Goal: Task Accomplishment & Management: Use online tool/utility

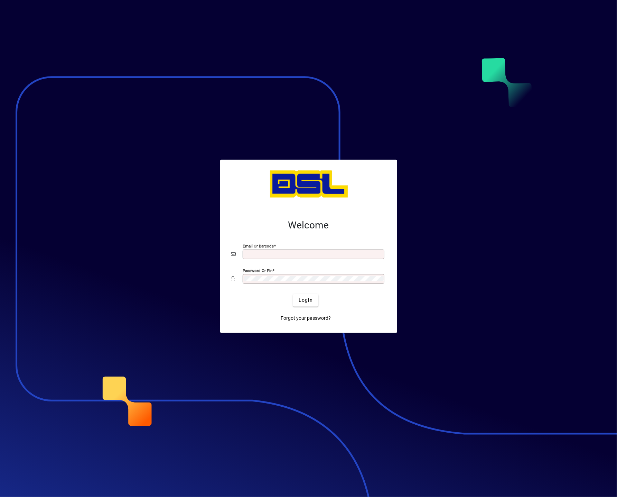
type input "**********"
click at [519, 351] on div at bounding box center [308, 248] width 617 height 497
click at [311, 295] on span "submit" at bounding box center [305, 300] width 25 height 17
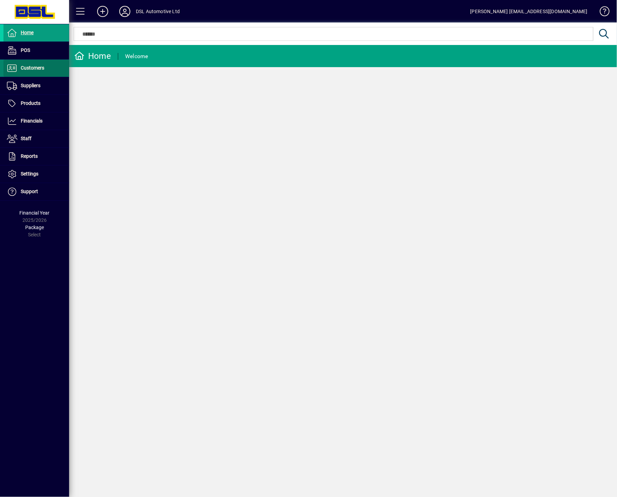
click at [32, 69] on span "Customers" at bounding box center [33, 68] width 24 height 6
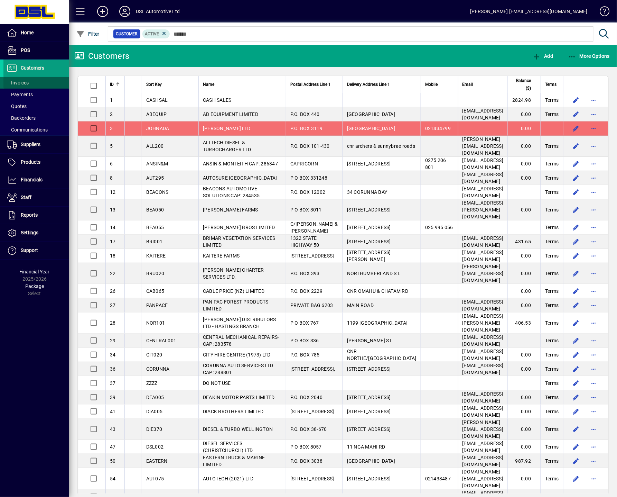
click at [24, 81] on span "Invoices" at bounding box center [18, 83] width 22 height 6
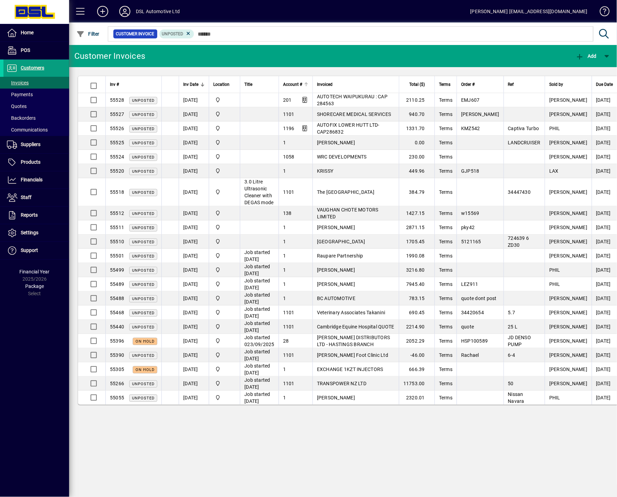
click at [309, 81] on div "Account #" at bounding box center [295, 85] width 25 height 8
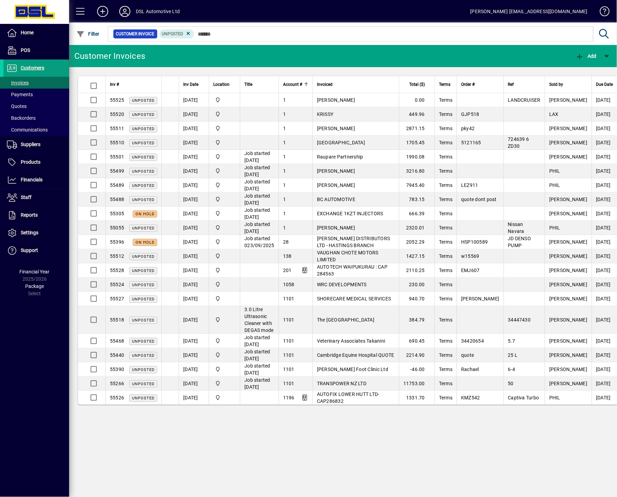
click at [125, 10] on icon at bounding box center [125, 11] width 14 height 11
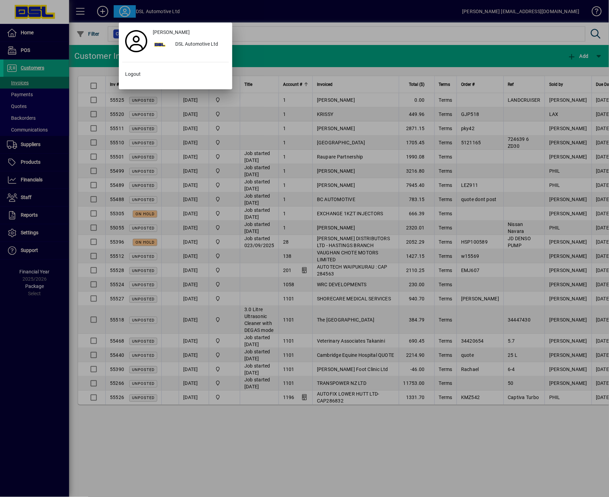
click at [82, 10] on div at bounding box center [304, 248] width 609 height 497
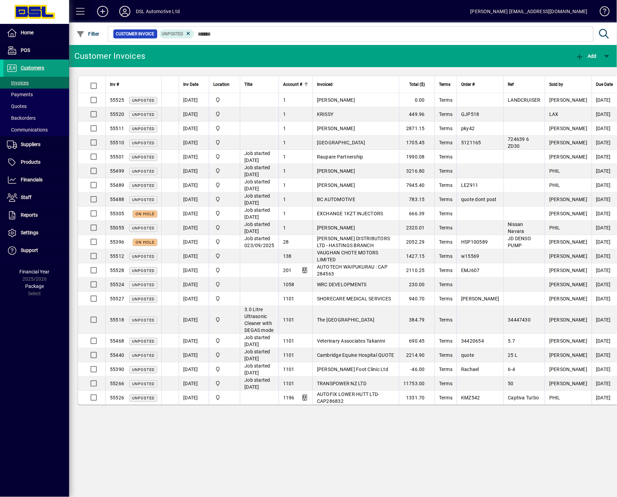
click at [82, 10] on span at bounding box center [80, 11] width 17 height 17
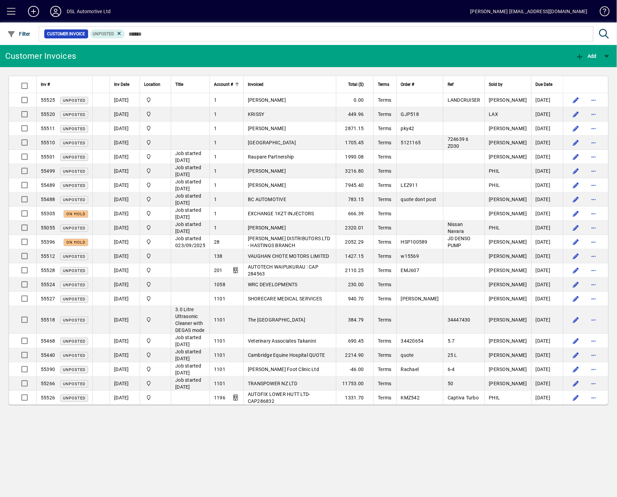
click at [11, 10] on span at bounding box center [11, 11] width 17 height 17
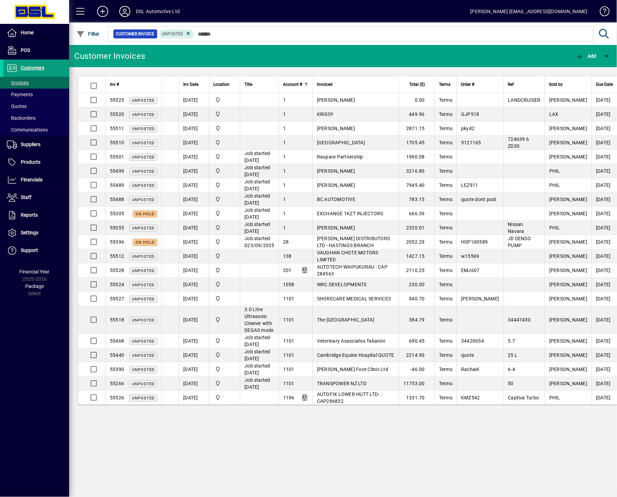
click at [126, 12] on icon at bounding box center [125, 11] width 14 height 11
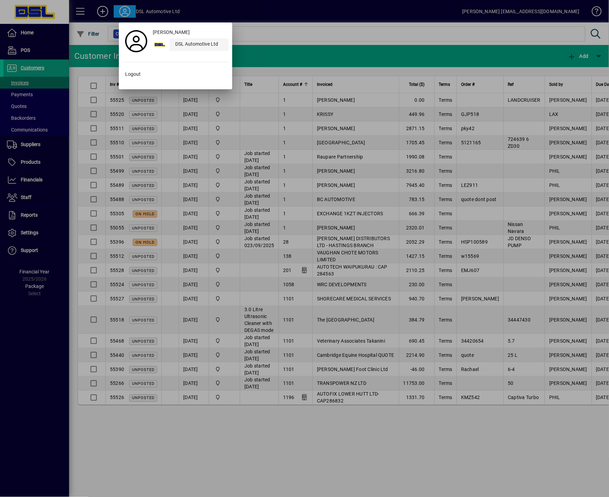
click at [200, 45] on div "DSL Automotive Ltd" at bounding box center [199, 44] width 59 height 12
click at [257, 15] on div at bounding box center [304, 248] width 609 height 497
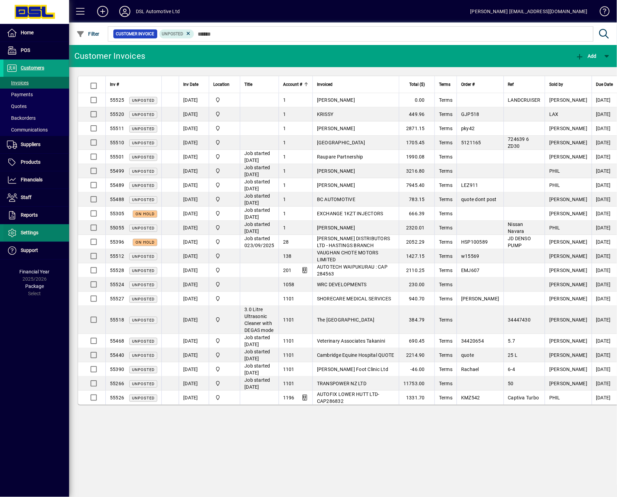
click at [28, 231] on span "Settings" at bounding box center [30, 233] width 18 height 6
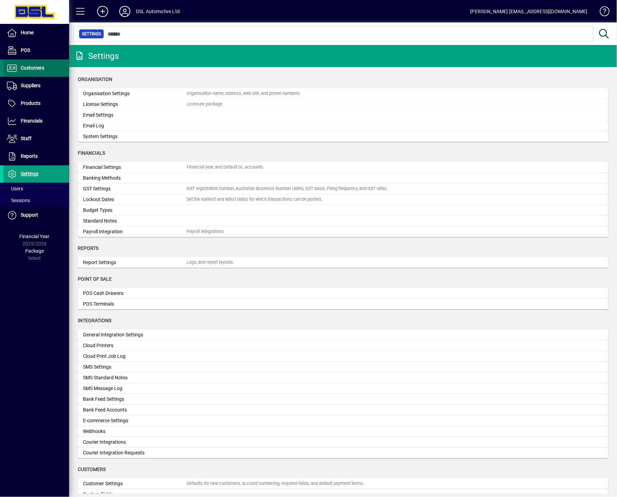
click at [30, 65] on span "Customers" at bounding box center [33, 68] width 24 height 6
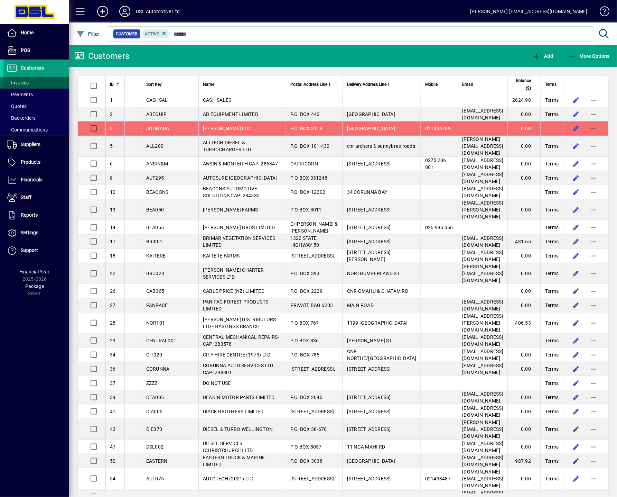
click at [25, 83] on span "Invoices" at bounding box center [18, 83] width 22 height 6
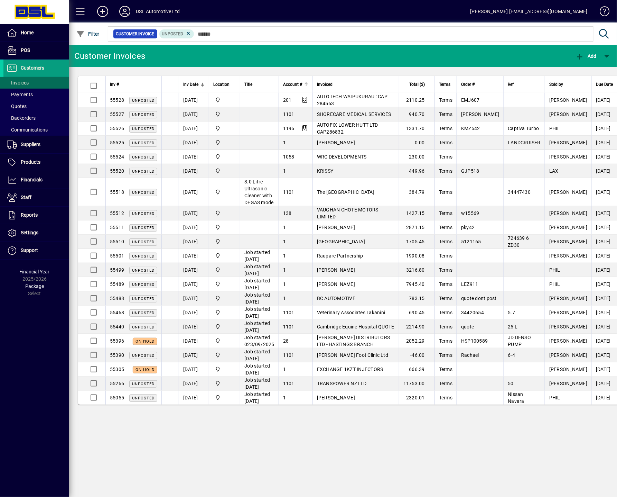
click at [308, 83] on div at bounding box center [307, 83] width 2 height 2
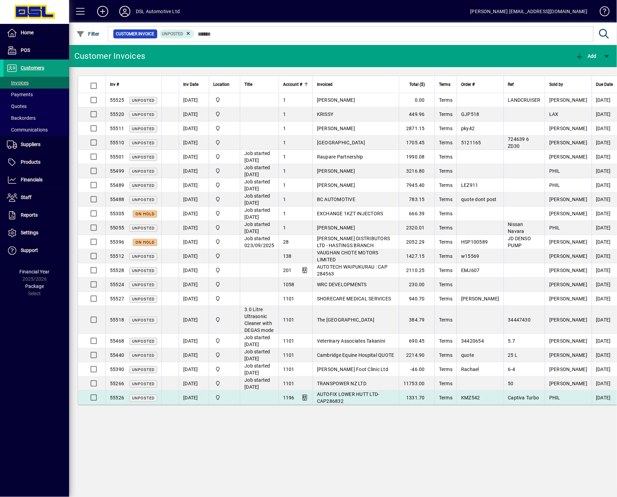
click at [359, 404] on td "AUTOFIX LOWER HUTT LTD-CAP286832" at bounding box center [356, 397] width 86 height 14
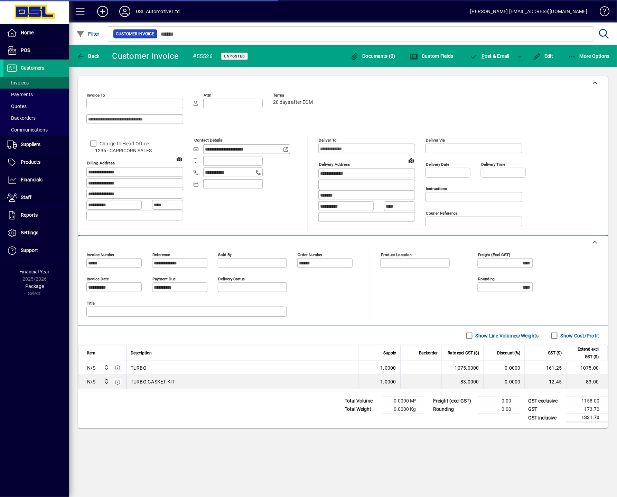
type input "*******"
type input "**********"
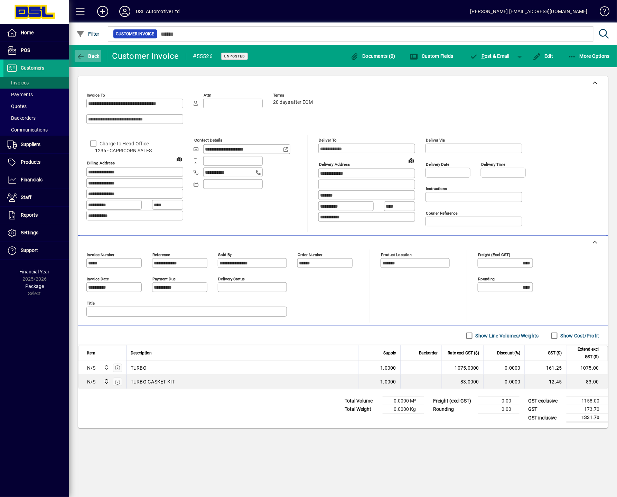
click at [90, 56] on span "Back" at bounding box center [87, 56] width 23 height 6
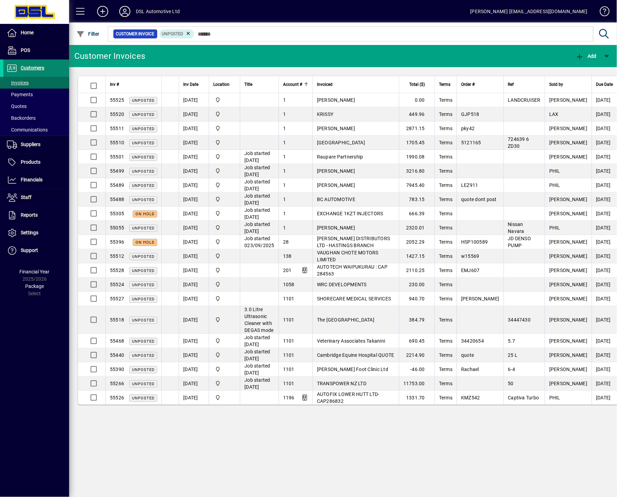
click at [28, 65] on span "Customers" at bounding box center [33, 68] width 24 height 6
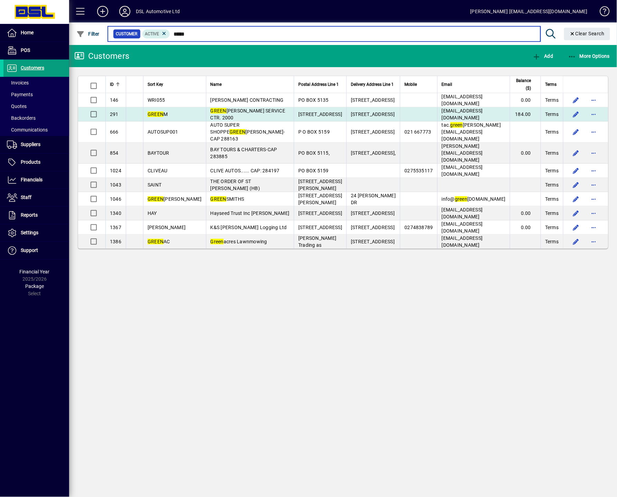
type input "*****"
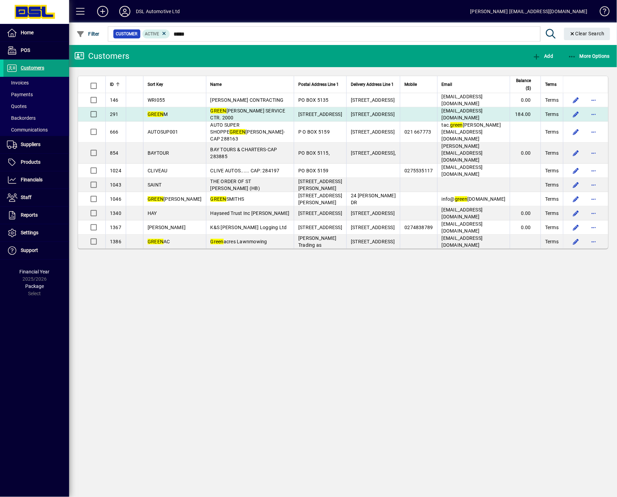
click at [215, 118] on span "GREEN MEADOWS SERVICE CTR. 2000" at bounding box center [248, 114] width 75 height 12
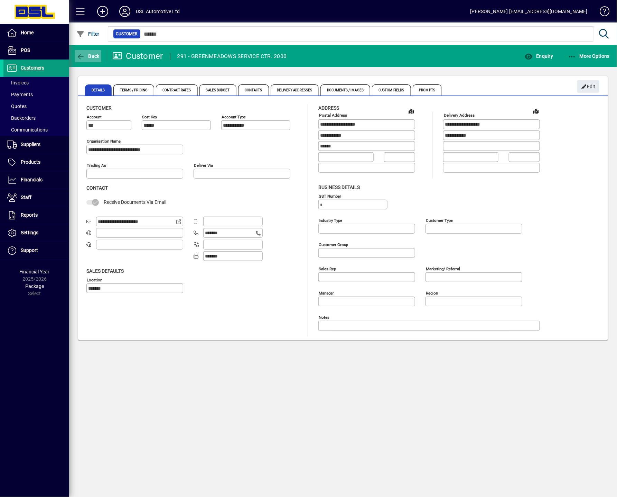
click at [95, 56] on span "Back" at bounding box center [87, 56] width 23 height 6
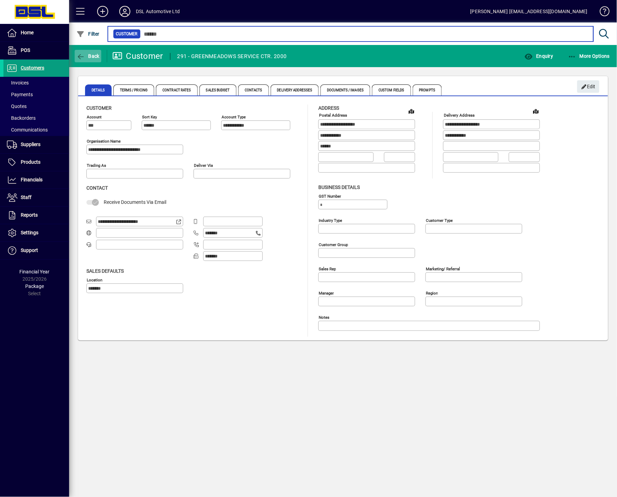
type input "*****"
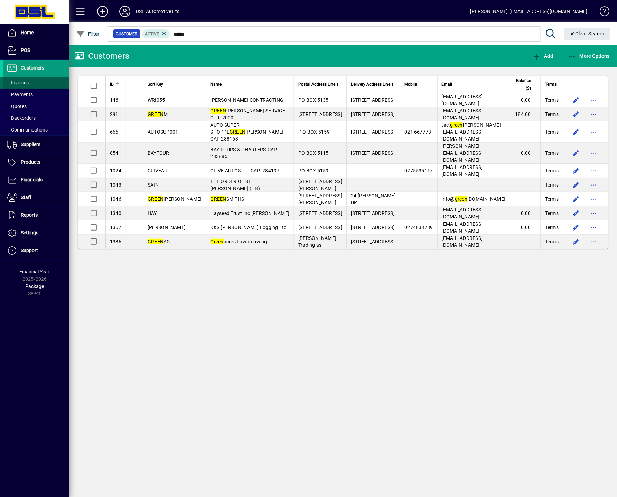
click at [20, 80] on span "Invoices" at bounding box center [18, 83] width 22 height 6
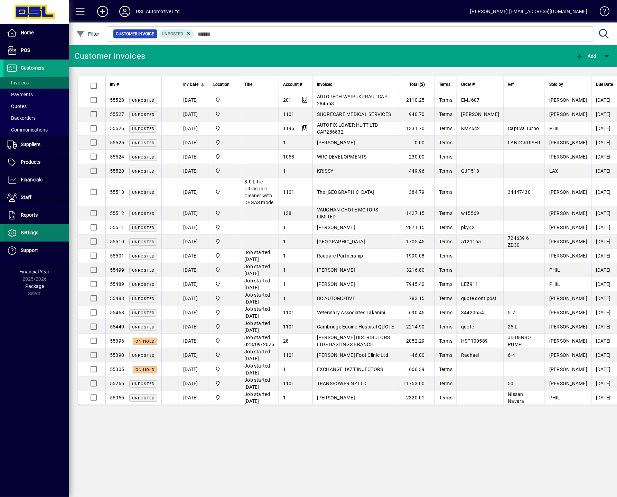
click at [33, 233] on span "Settings" at bounding box center [30, 233] width 18 height 6
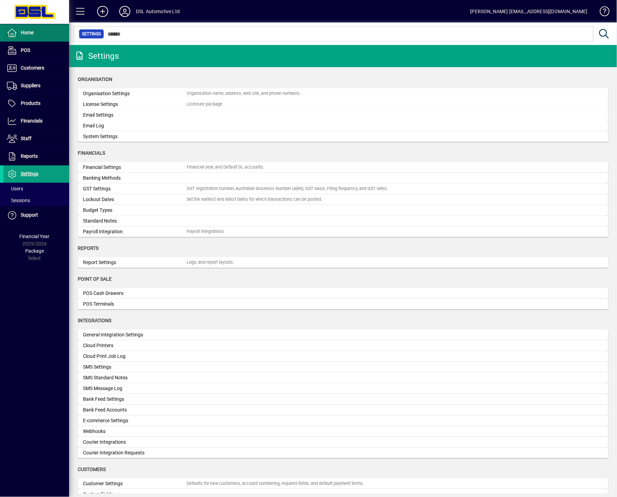
click at [27, 32] on span "Home" at bounding box center [27, 33] width 13 height 6
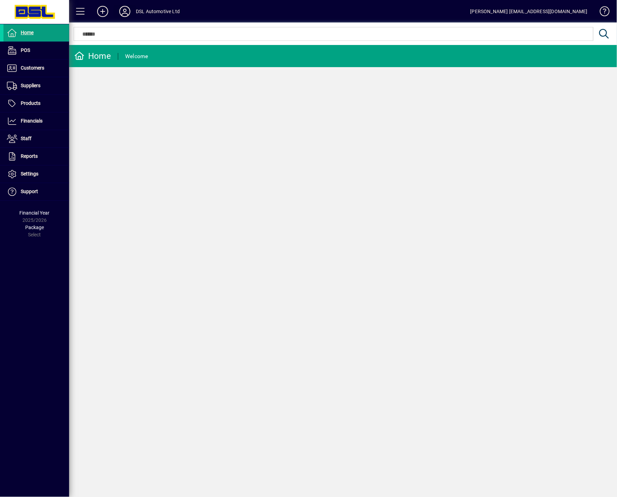
click at [126, 11] on icon at bounding box center [125, 11] width 14 height 11
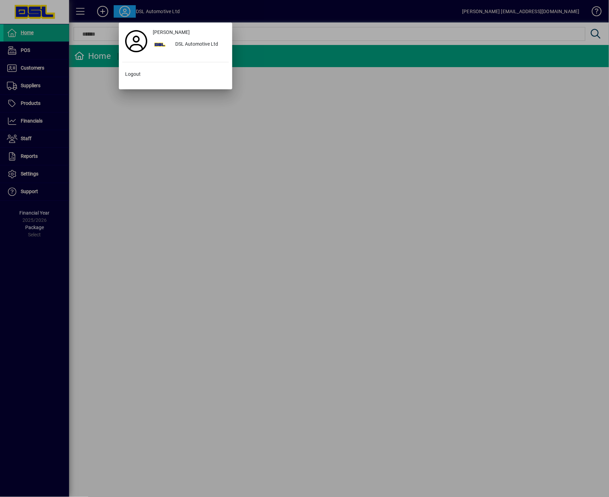
click at [230, 14] on div at bounding box center [304, 248] width 609 height 497
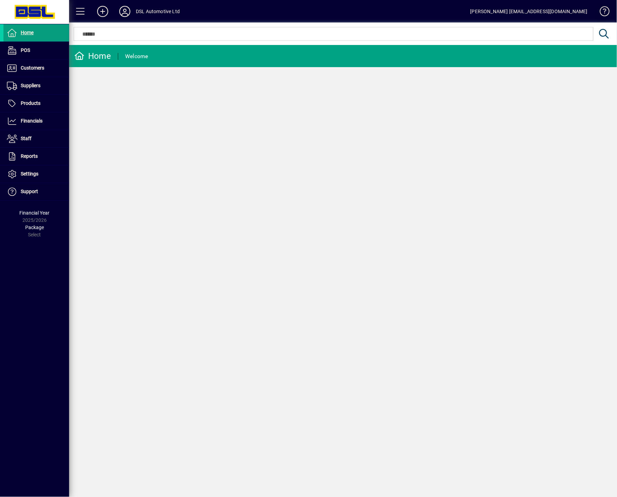
click at [605, 10] on span at bounding box center [602, 12] width 17 height 17
click at [300, 280] on div "Home Welcome" at bounding box center [343, 271] width 548 height 452
click at [82, 10] on span at bounding box center [80, 11] width 17 height 17
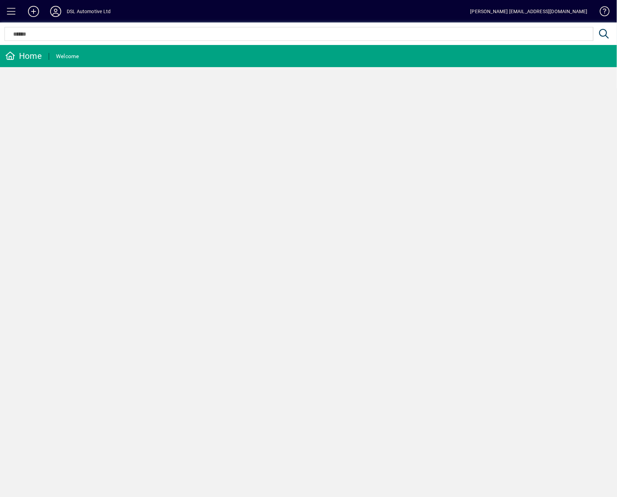
click at [12, 10] on span at bounding box center [11, 11] width 17 height 17
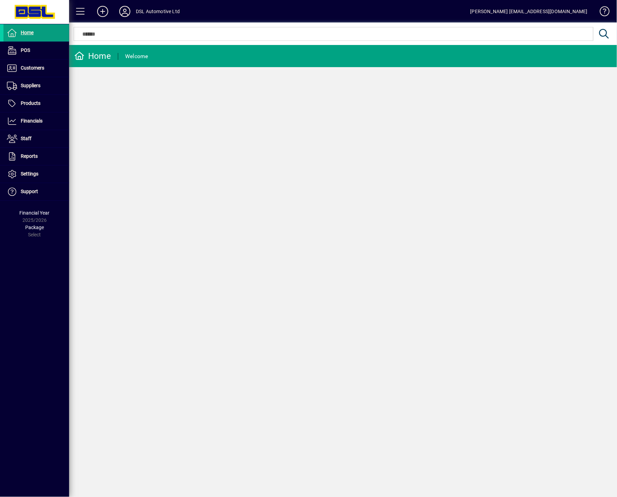
drag, startPoint x: 478, startPoint y: 2, endPoint x: 562, endPoint y: 105, distance: 133.1
click at [562, 105] on div "Home Welcome" at bounding box center [343, 271] width 548 height 452
click at [125, 11] on icon at bounding box center [125, 11] width 14 height 11
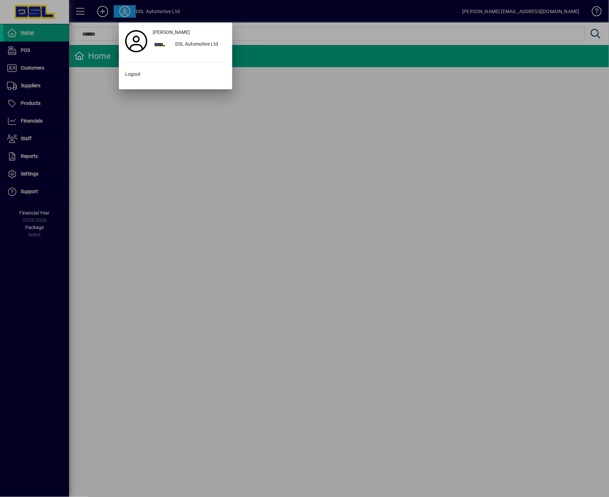
click at [125, 11] on div at bounding box center [304, 248] width 609 height 497
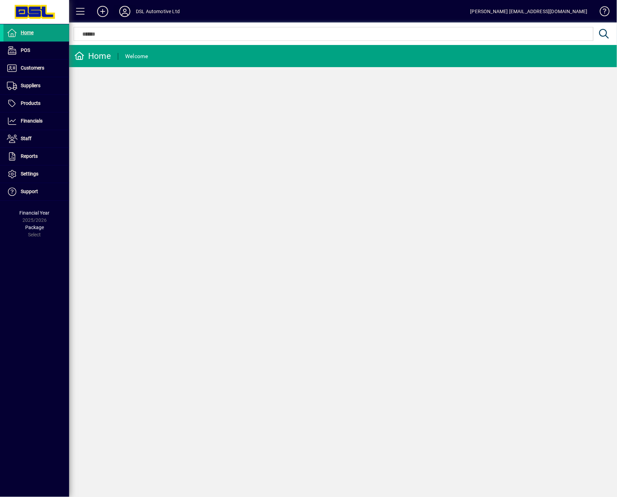
click at [123, 11] on icon at bounding box center [125, 11] width 14 height 11
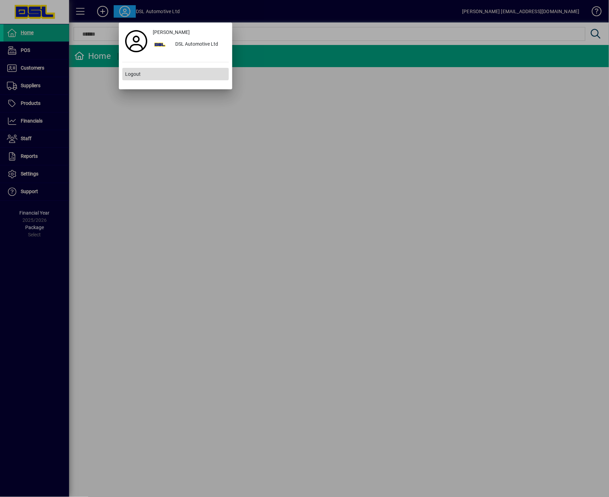
click at [131, 72] on span "Logout" at bounding box center [133, 74] width 16 height 7
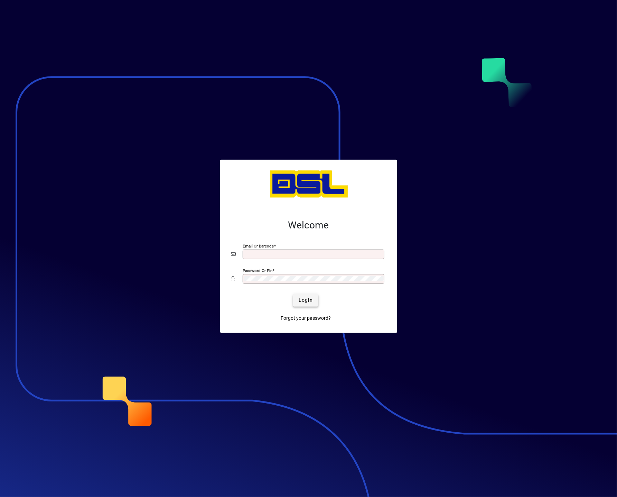
type input "**********"
click at [306, 299] on span "Login" at bounding box center [306, 299] width 14 height 7
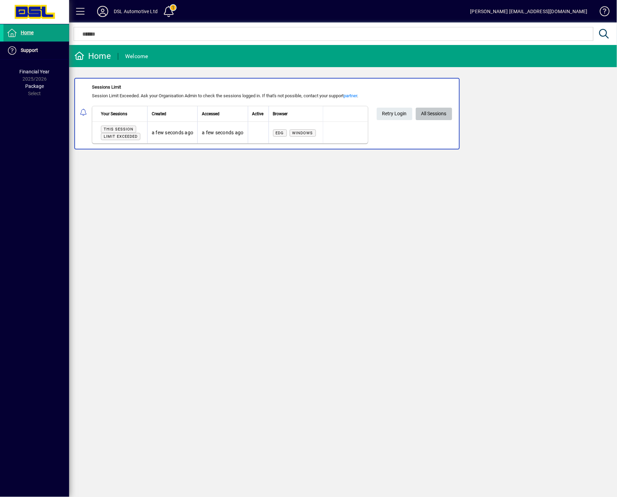
click at [438, 112] on span "All Sessions" at bounding box center [434, 113] width 25 height 11
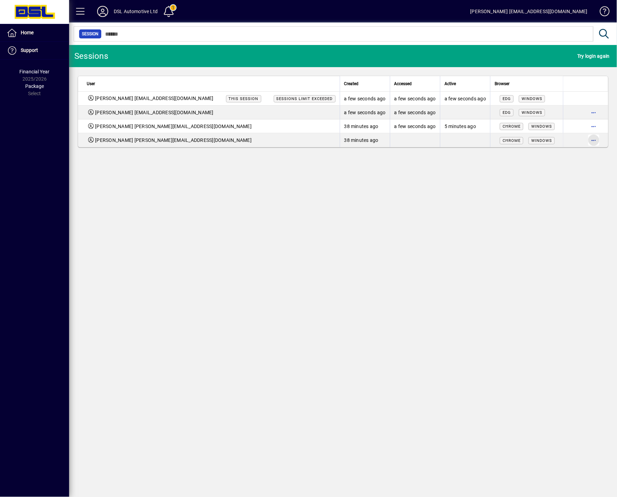
click at [595, 140] on span "button" at bounding box center [594, 140] width 17 height 17
click at [542, 154] on span "Logout" at bounding box center [565, 154] width 58 height 8
click at [102, 11] on icon at bounding box center [103, 11] width 14 height 11
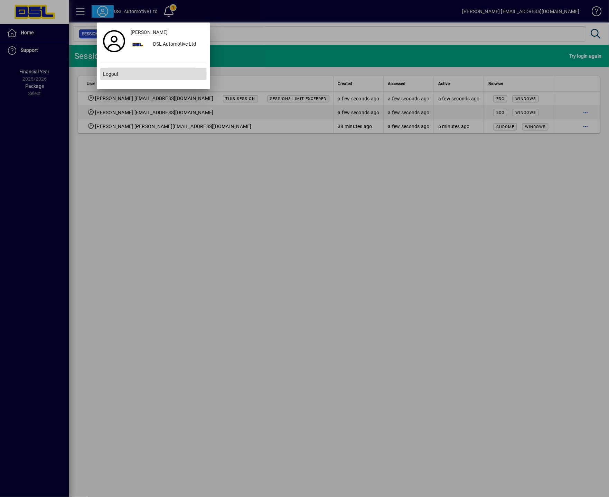
click at [113, 75] on span "Logout" at bounding box center [111, 74] width 16 height 7
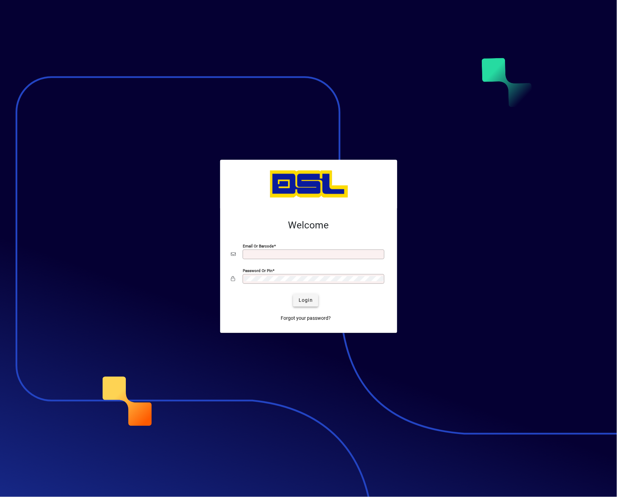
type input "**********"
click at [306, 303] on span "Login" at bounding box center [306, 299] width 14 height 7
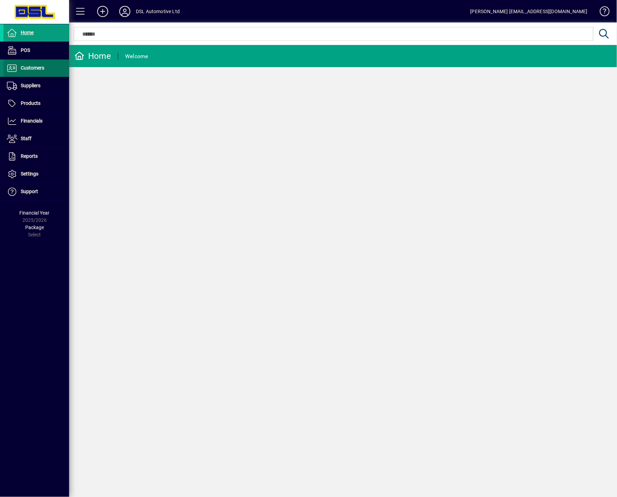
click at [36, 66] on span "Customers" at bounding box center [33, 68] width 24 height 6
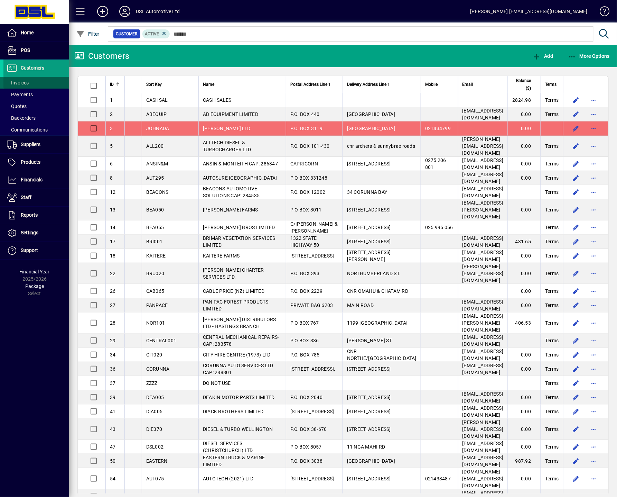
click at [26, 81] on span "Invoices" at bounding box center [18, 83] width 22 height 6
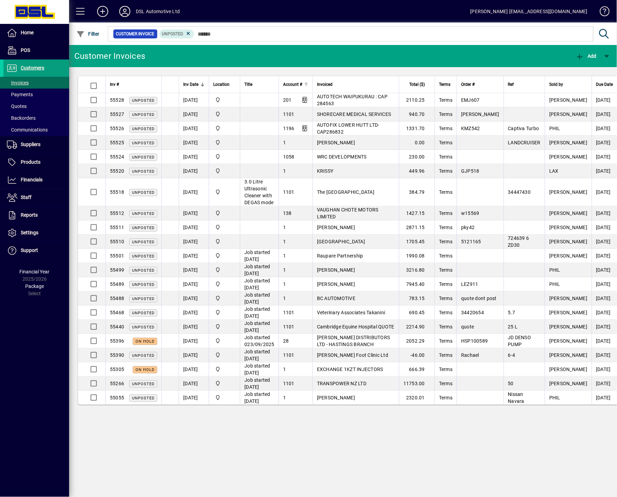
click at [307, 84] on div at bounding box center [306, 84] width 1 height 3
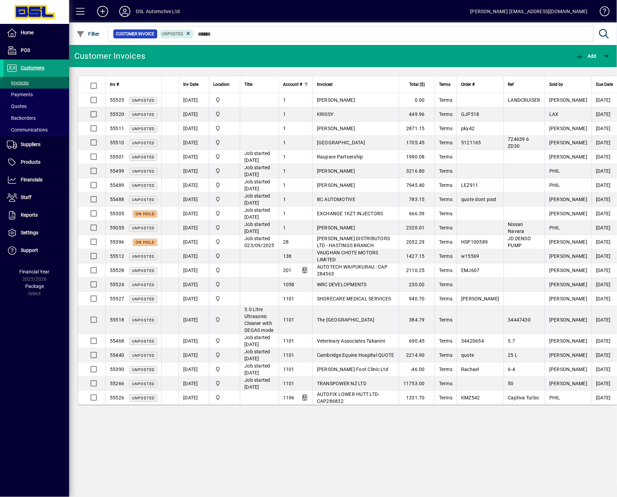
click at [16, 83] on span "Invoices" at bounding box center [18, 83] width 22 height 6
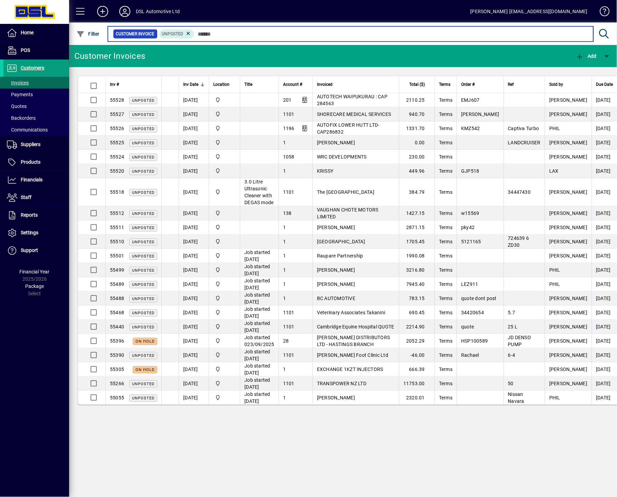
click at [194, 34] on input "text" at bounding box center [391, 34] width 394 height 10
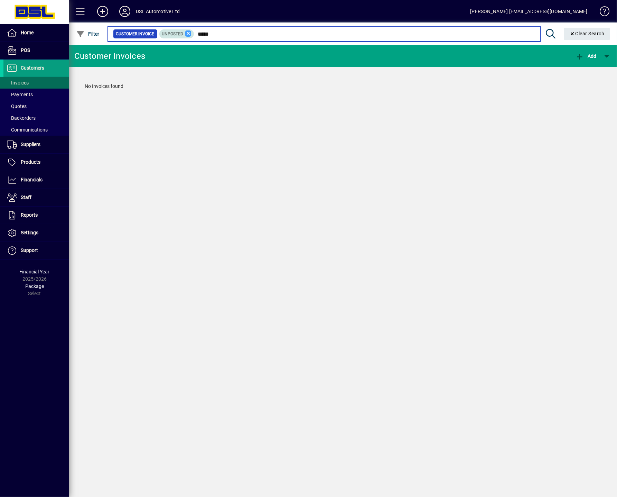
type input "*****"
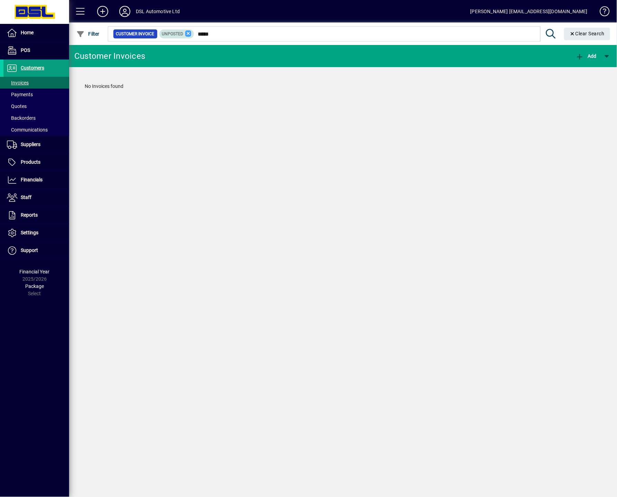
click at [188, 32] on icon at bounding box center [188, 33] width 6 height 6
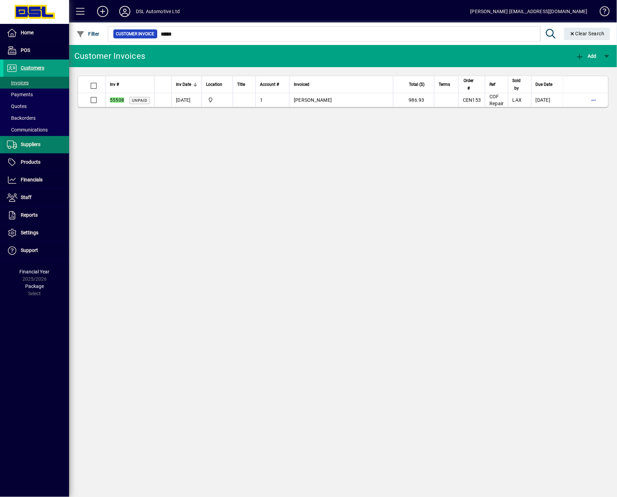
click at [28, 146] on span "Suppliers" at bounding box center [31, 144] width 20 height 6
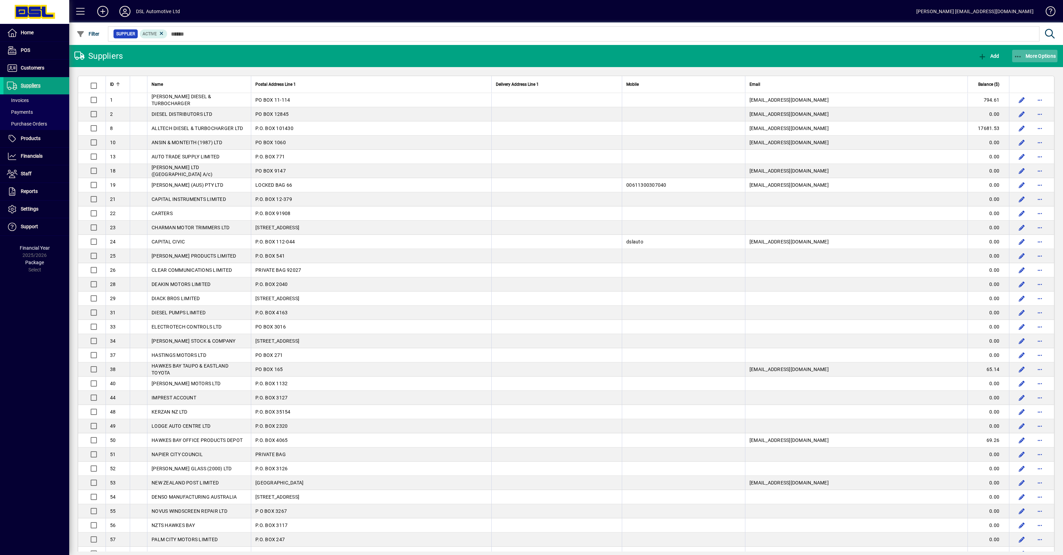
click at [617, 54] on icon "button" at bounding box center [1017, 56] width 9 height 7
click at [617, 72] on span "Aged Trial Balance" at bounding box center [1009, 71] width 60 height 7
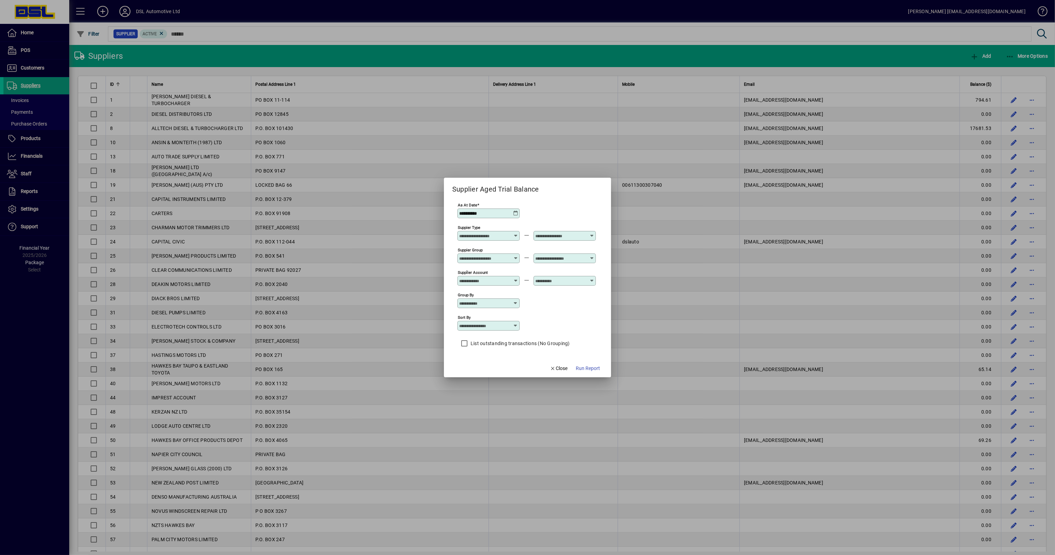
click at [514, 211] on icon at bounding box center [516, 214] width 6 height 6
click at [535, 232] on span "Previous month" at bounding box center [536, 232] width 14 height 14
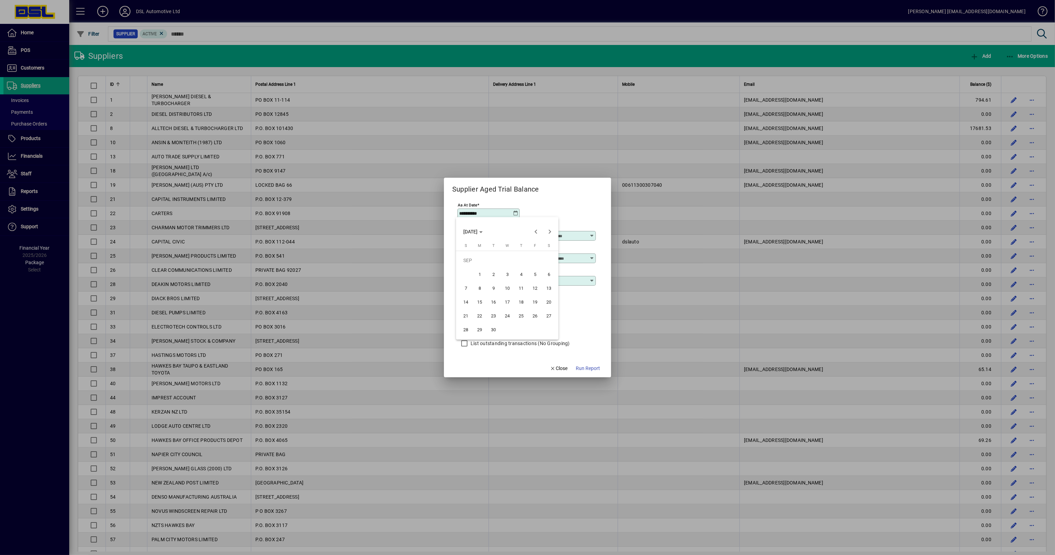
click at [490, 332] on span "30" at bounding box center [493, 329] width 12 height 12
type input "**********"
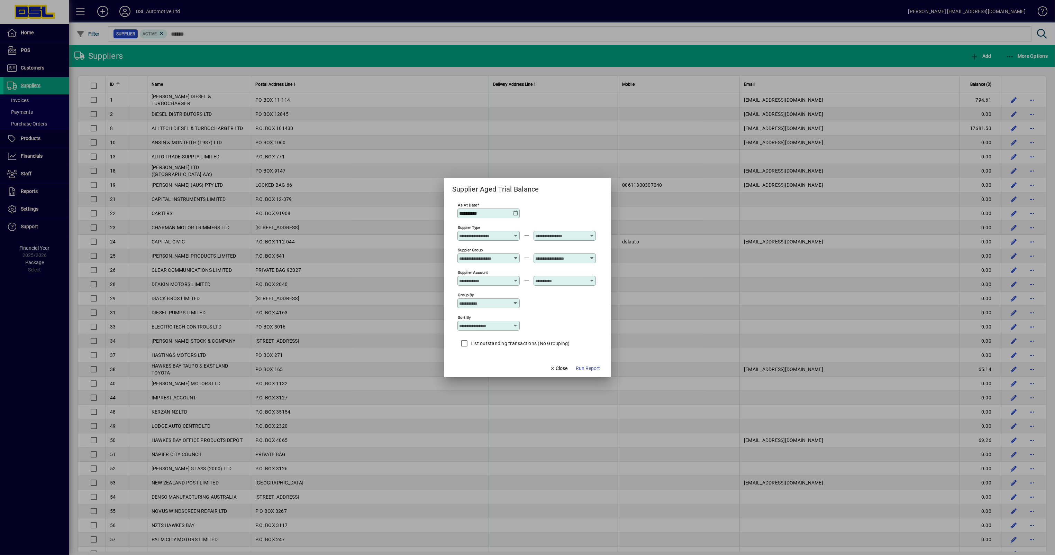
click at [513, 330] on div "Sort by" at bounding box center [488, 326] width 62 height 10
click at [495, 360] on mat-option "Supplier Name" at bounding box center [478, 361] width 44 height 13
type input "**********"
click at [586, 369] on span "Run Report" at bounding box center [588, 368] width 24 height 7
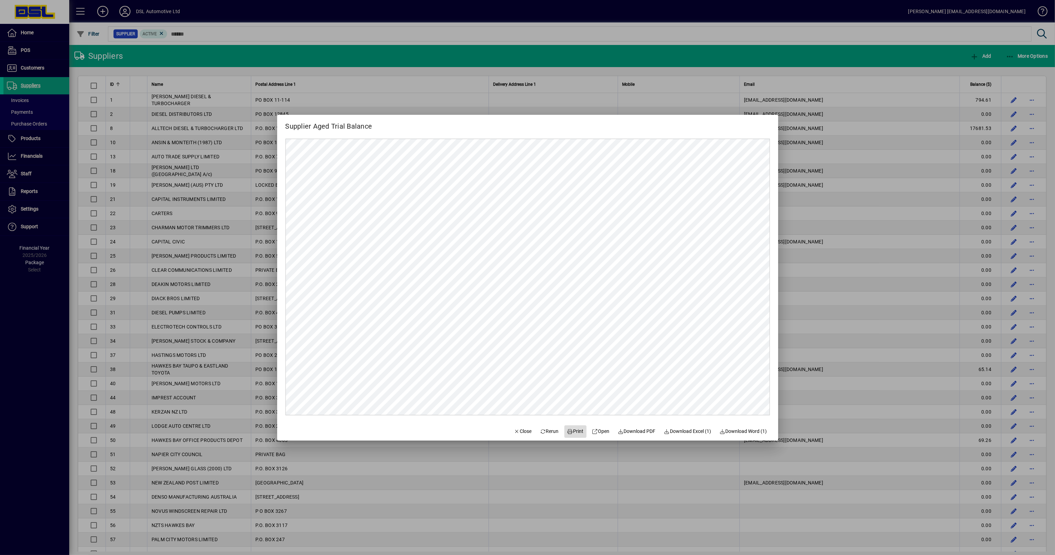
click at [574, 429] on span "Print" at bounding box center [575, 431] width 17 height 7
click at [514, 434] on span "Close" at bounding box center [523, 431] width 18 height 7
